Goal: Task Accomplishment & Management: Complete application form

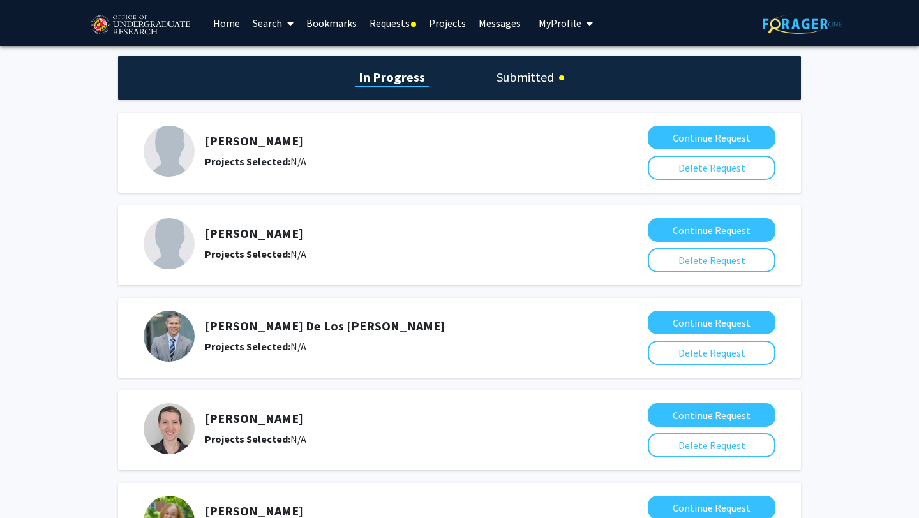
click at [537, 51] on div "In Progress Submitted [PERSON_NAME] Projects Selected: N/A Continue Request Del…" at bounding box center [459, 414] width 919 height 737
click at [387, 25] on link "Requests" at bounding box center [392, 23] width 59 height 45
click at [399, 27] on link "Requests" at bounding box center [392, 23] width 59 height 45
click at [538, 77] on h1 "Submitted" at bounding box center [525, 77] width 65 height 18
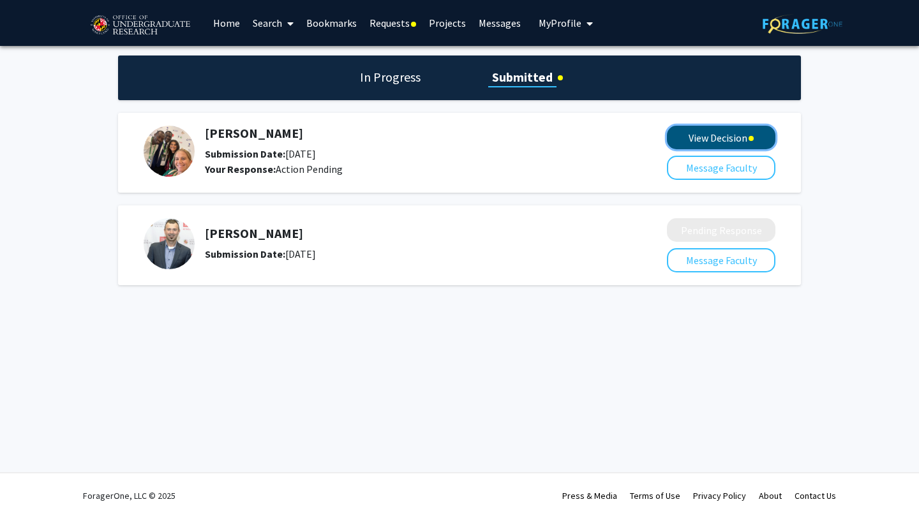
click at [713, 139] on button "View Decision" at bounding box center [721, 138] width 109 height 24
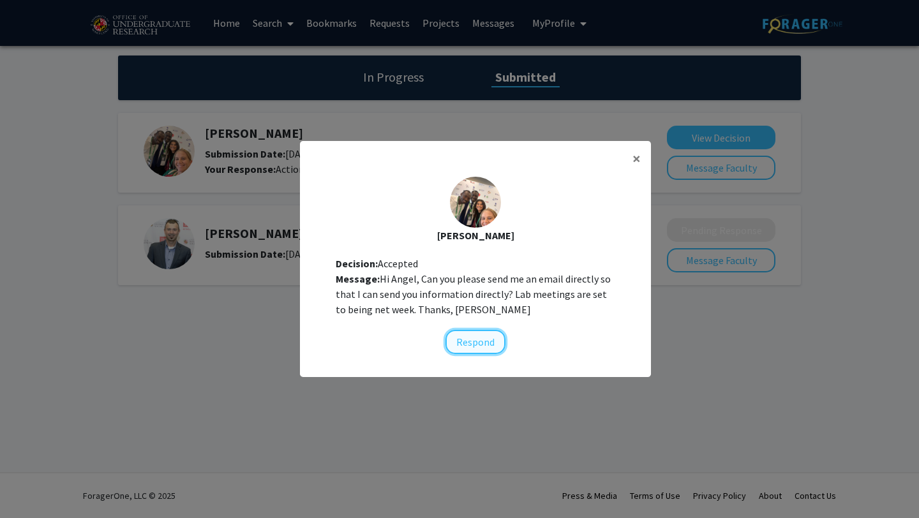
click at [475, 342] on button "Respond" at bounding box center [476, 342] width 60 height 24
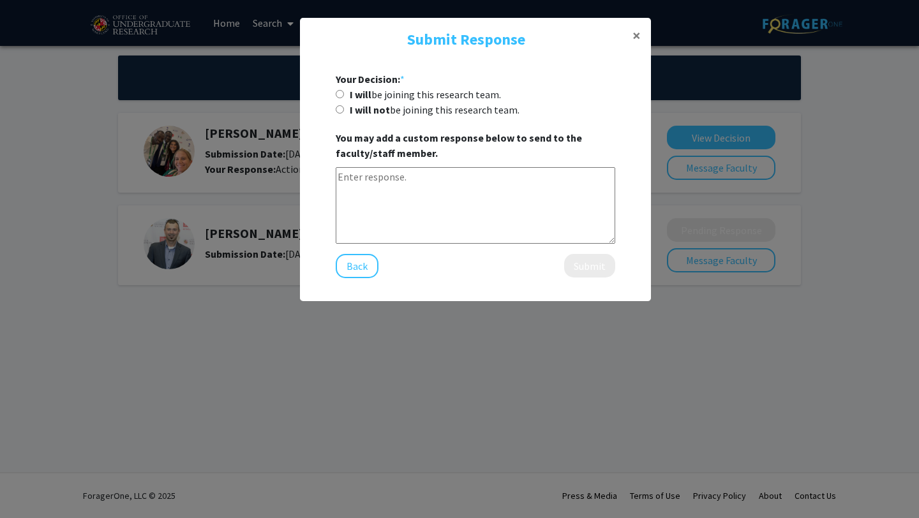
click at [417, 92] on label "I will be joining this research team." at bounding box center [425, 94] width 151 height 15
click at [344, 92] on input "I will be joining this research team." at bounding box center [340, 94] width 8 height 8
radio input "true"
click at [583, 270] on button "Submit" at bounding box center [589, 266] width 51 height 24
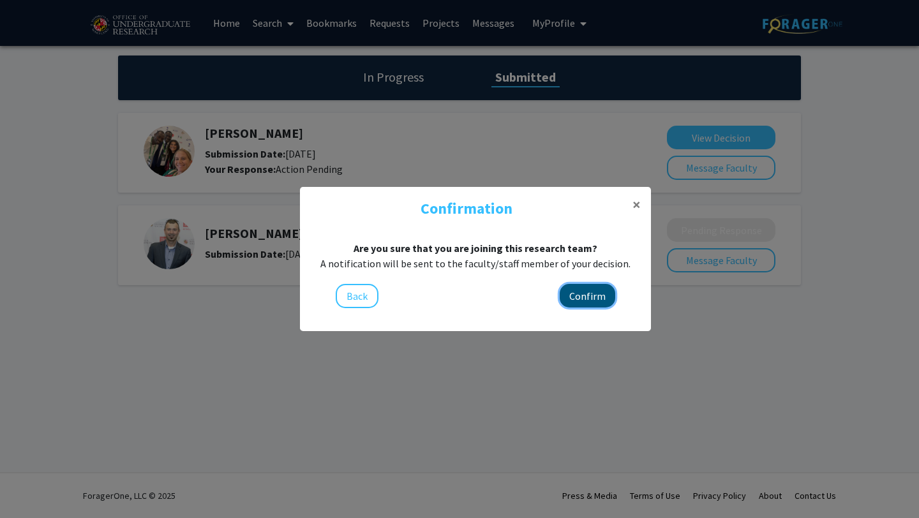
click at [597, 294] on button "Confirm" at bounding box center [588, 296] width 56 height 24
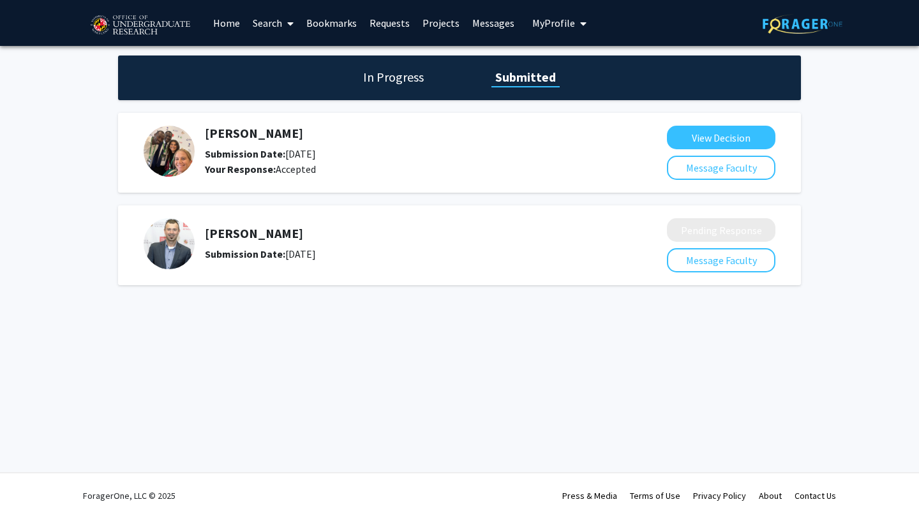
click at [250, 126] on h5 "[PERSON_NAME]" at bounding box center [402, 133] width 395 height 15
click at [703, 133] on button "View Decision" at bounding box center [721, 138] width 109 height 24
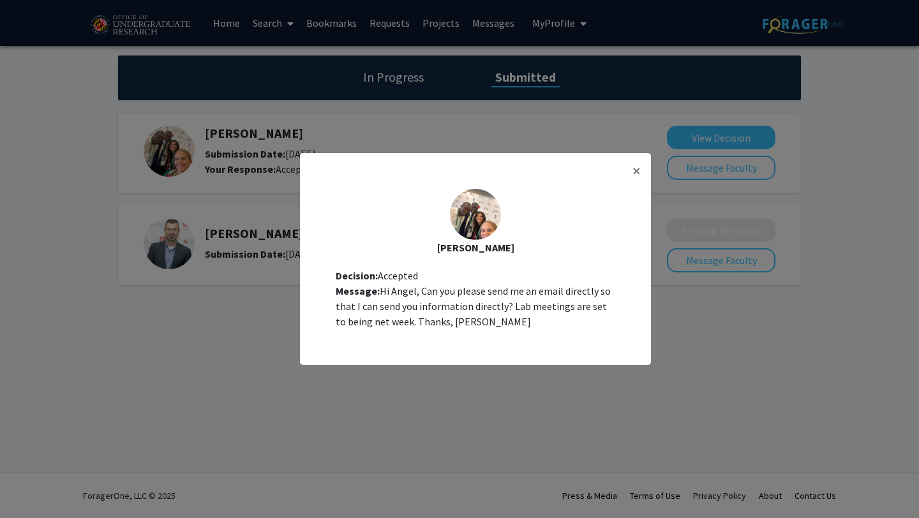
click at [480, 240] on div "[PERSON_NAME]" at bounding box center [475, 247] width 331 height 15
click at [480, 246] on div "[PERSON_NAME]" at bounding box center [475, 247] width 331 height 15
copy div "[PERSON_NAME]"
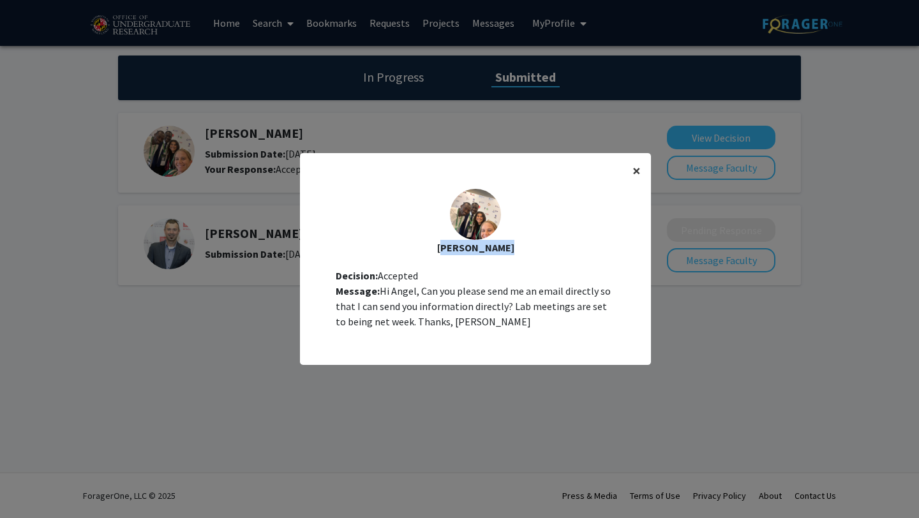
click at [635, 171] on span "×" at bounding box center [637, 171] width 8 height 20
click at [637, 170] on span "×" at bounding box center [637, 171] width 8 height 20
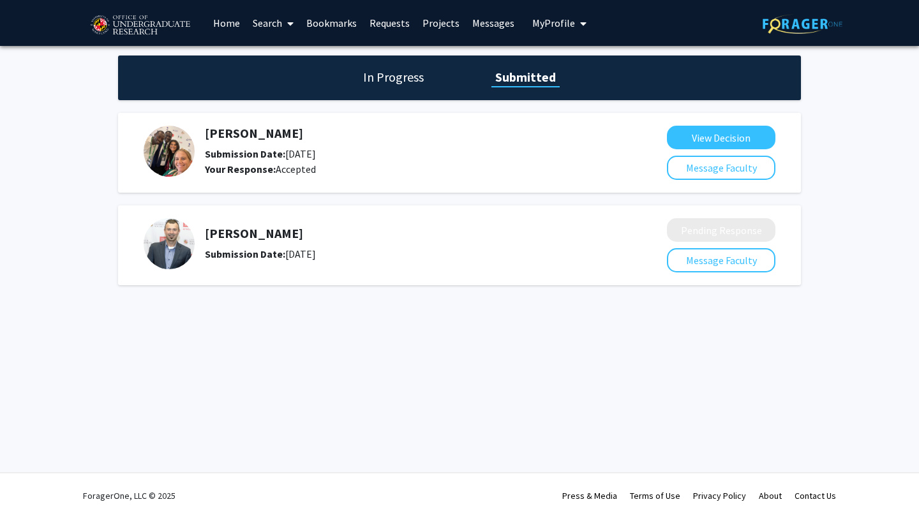
click at [246, 130] on h5 "[PERSON_NAME]" at bounding box center [402, 133] width 395 height 15
click at [241, 24] on link "Home" at bounding box center [227, 23] width 40 height 45
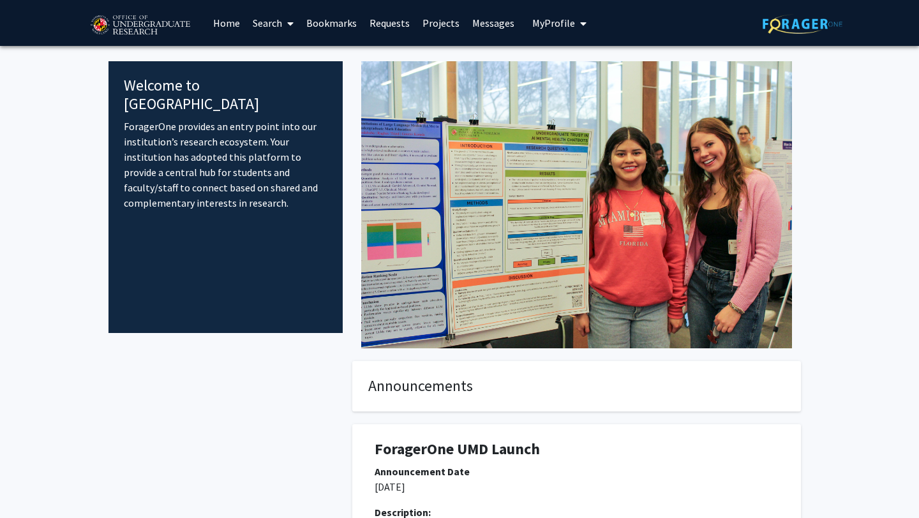
click at [267, 24] on link "Search" at bounding box center [273, 23] width 54 height 45
click at [283, 54] on span "Faculty/Staff" at bounding box center [293, 59] width 94 height 26
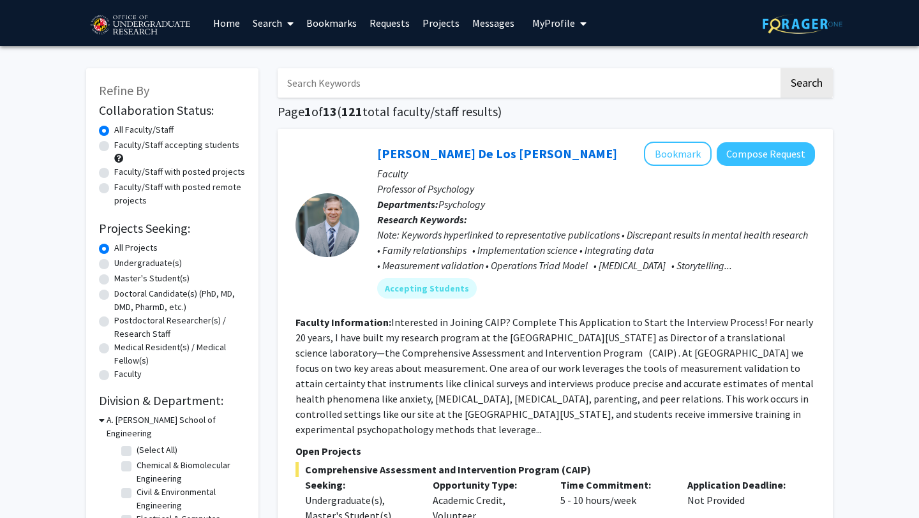
click at [337, 84] on input "Search Keywords" at bounding box center [528, 82] width 501 height 29
paste input "[EMAIL_ADDRESS][DOMAIN_NAME]"
click at [781, 68] on button "Search" at bounding box center [807, 82] width 52 height 29
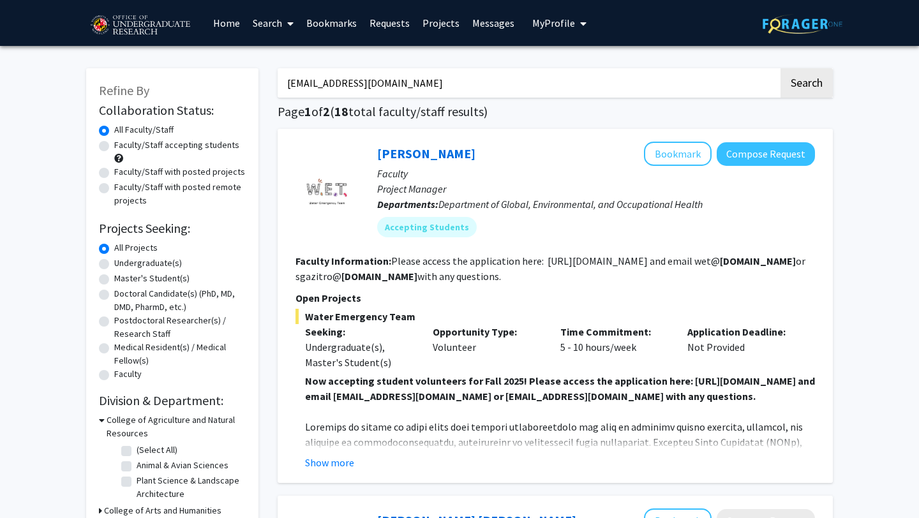
click at [337, 84] on input "[EMAIL_ADDRESS][DOMAIN_NAME]" at bounding box center [528, 82] width 501 height 29
type input "[PERSON_NAME]"
click at [781, 68] on button "Search" at bounding box center [807, 82] width 52 height 29
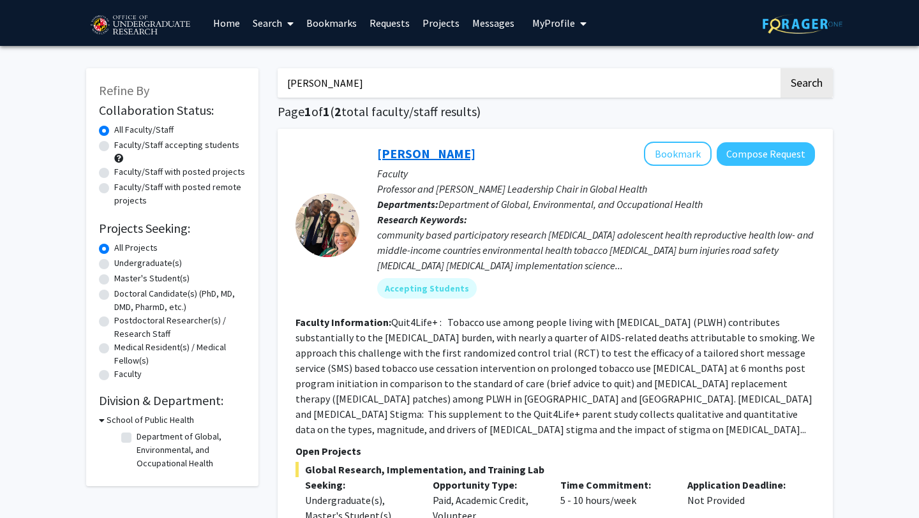
click at [429, 159] on link "[PERSON_NAME]" at bounding box center [426, 154] width 98 height 16
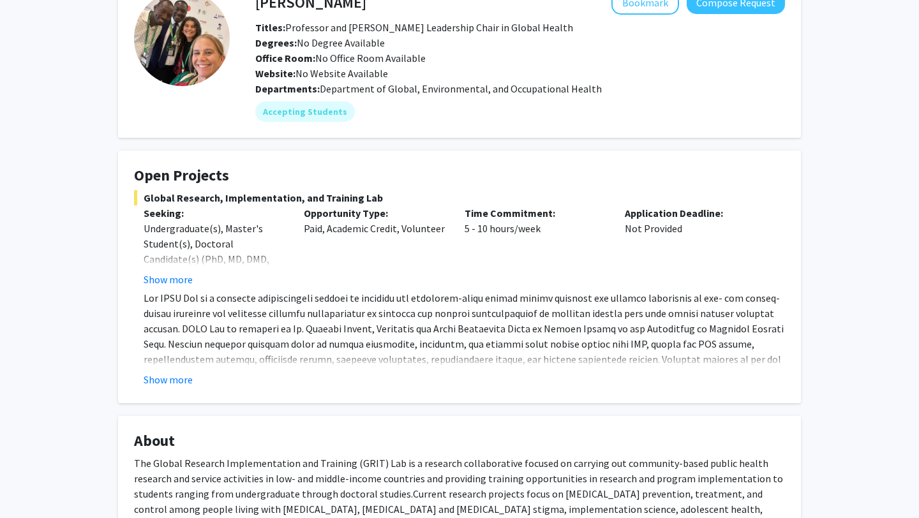
scroll to position [85, 0]
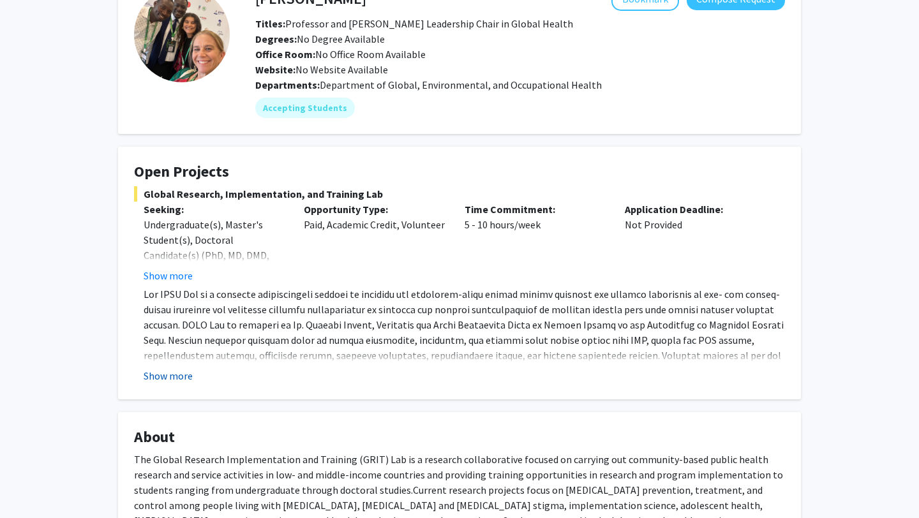
click at [176, 375] on button "Show more" at bounding box center [168, 375] width 49 height 15
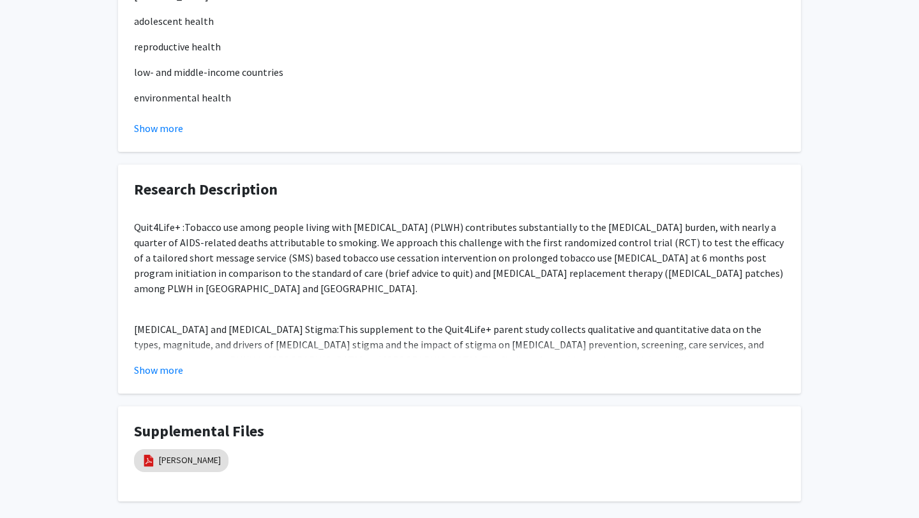
scroll to position [891, 0]
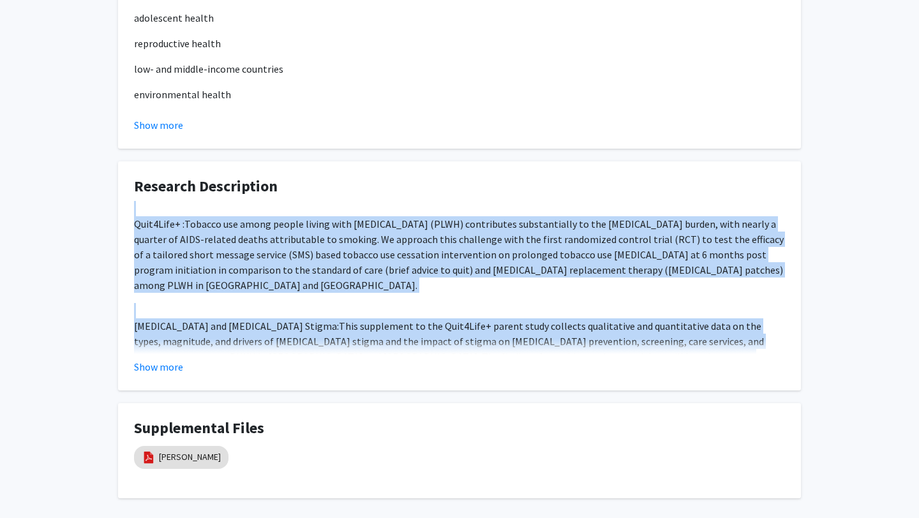
drag, startPoint x: 129, startPoint y: 170, endPoint x: 830, endPoint y: 306, distance: 714.0
copy div "Lore8Ipsu+ : Dolorsi ame conse adipis elitse doei TEM (INCI) utlaboreetd magnaa…"
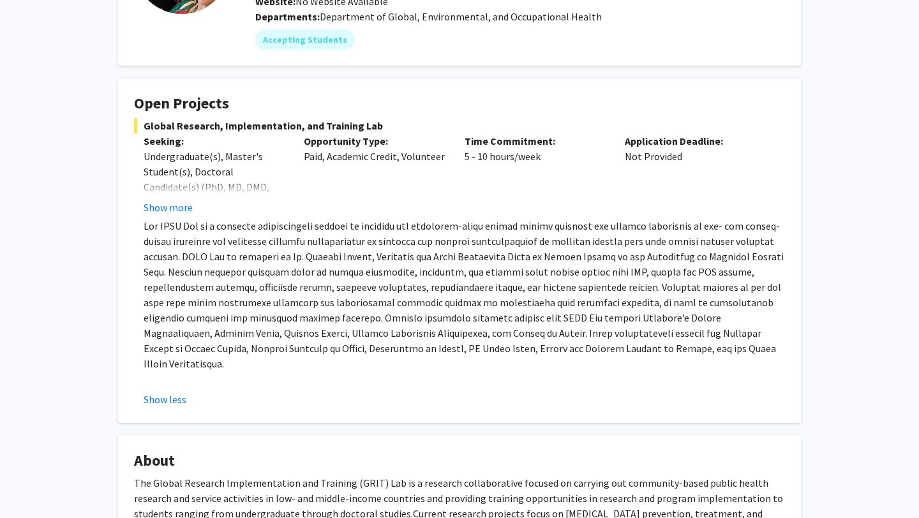
scroll to position [0, 0]
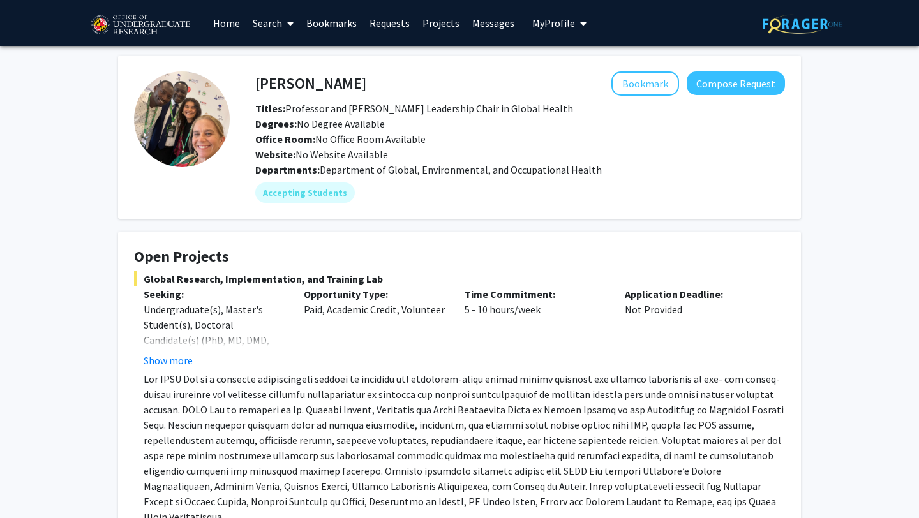
click at [402, 22] on link "Requests" at bounding box center [389, 23] width 53 height 45
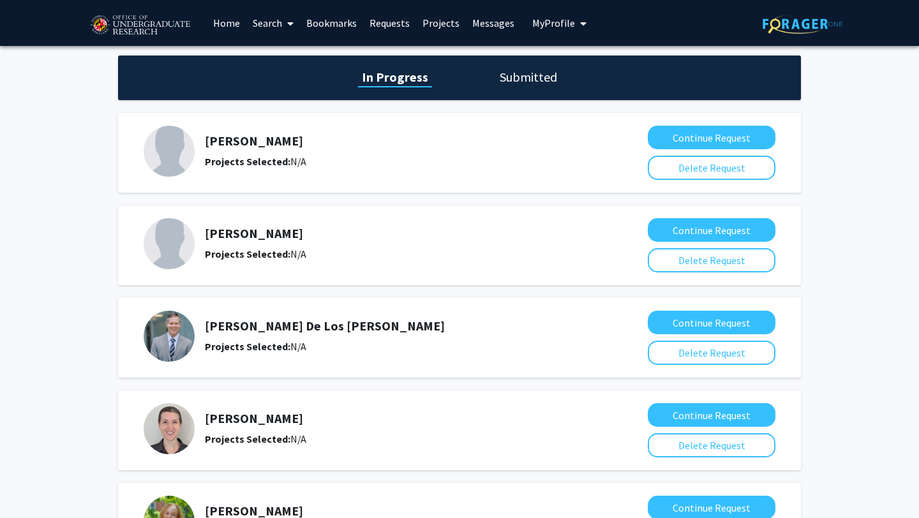
click at [506, 82] on h1 "Submitted" at bounding box center [528, 77] width 65 height 18
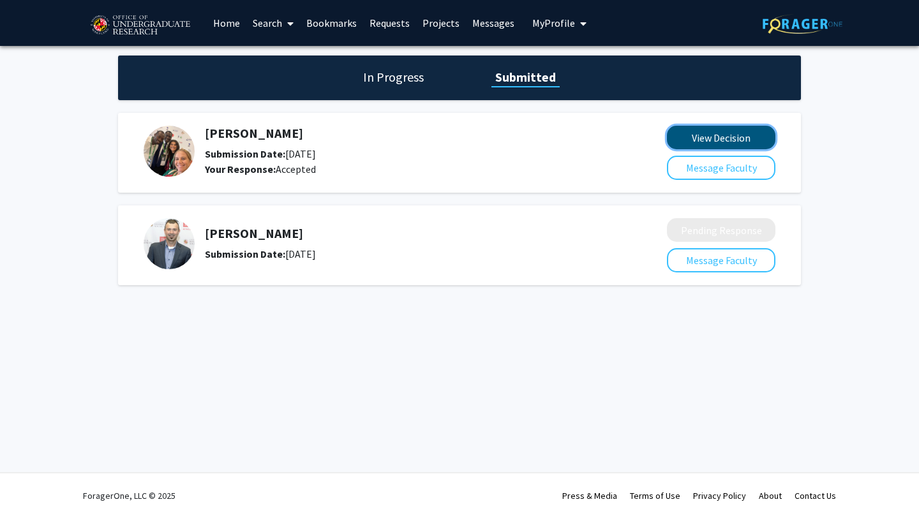
click at [732, 133] on button "View Decision" at bounding box center [721, 138] width 109 height 24
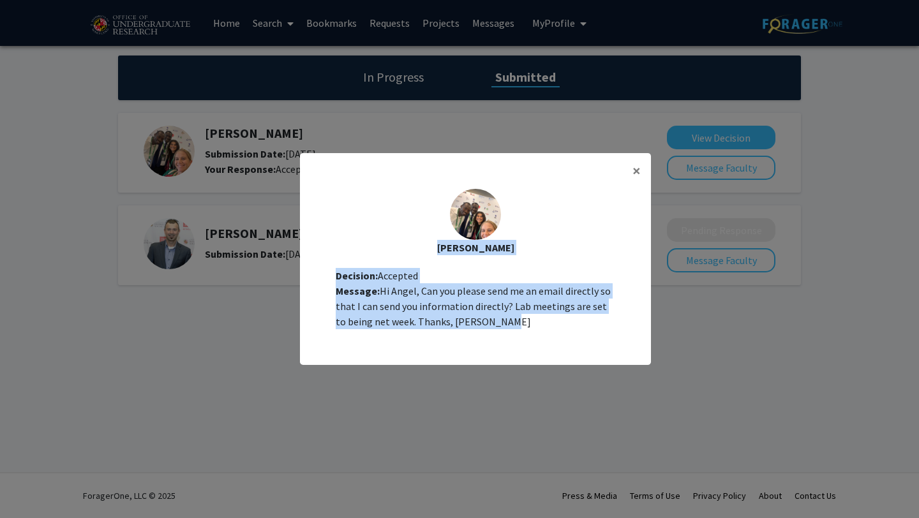
drag, startPoint x: 356, startPoint y: 234, endPoint x: 570, endPoint y: 320, distance: 230.6
click at [574, 324] on div "[PERSON_NAME] Decision: Accepted Message: Hi [PERSON_NAME], Can you please send…" at bounding box center [475, 266] width 351 height 174
copy div "[PERSON_NAME] Decision: Accepted Message: Hi [PERSON_NAME], Can you please send…"
